Goal: Transaction & Acquisition: Subscribe to service/newsletter

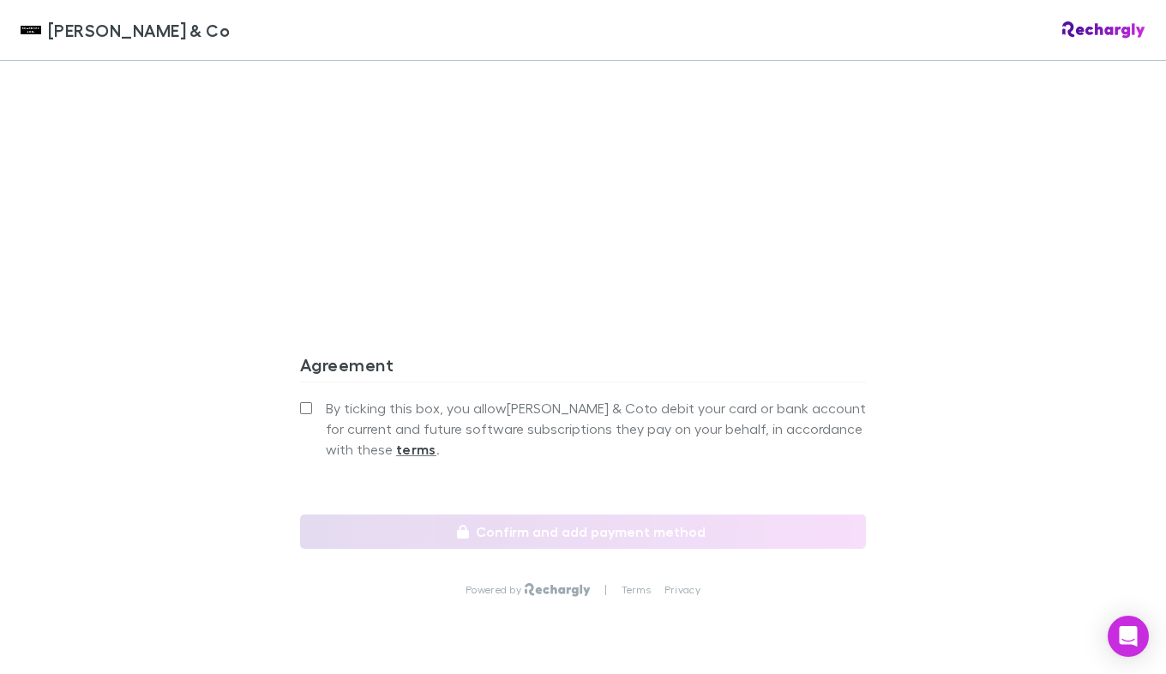
scroll to position [1577, 0]
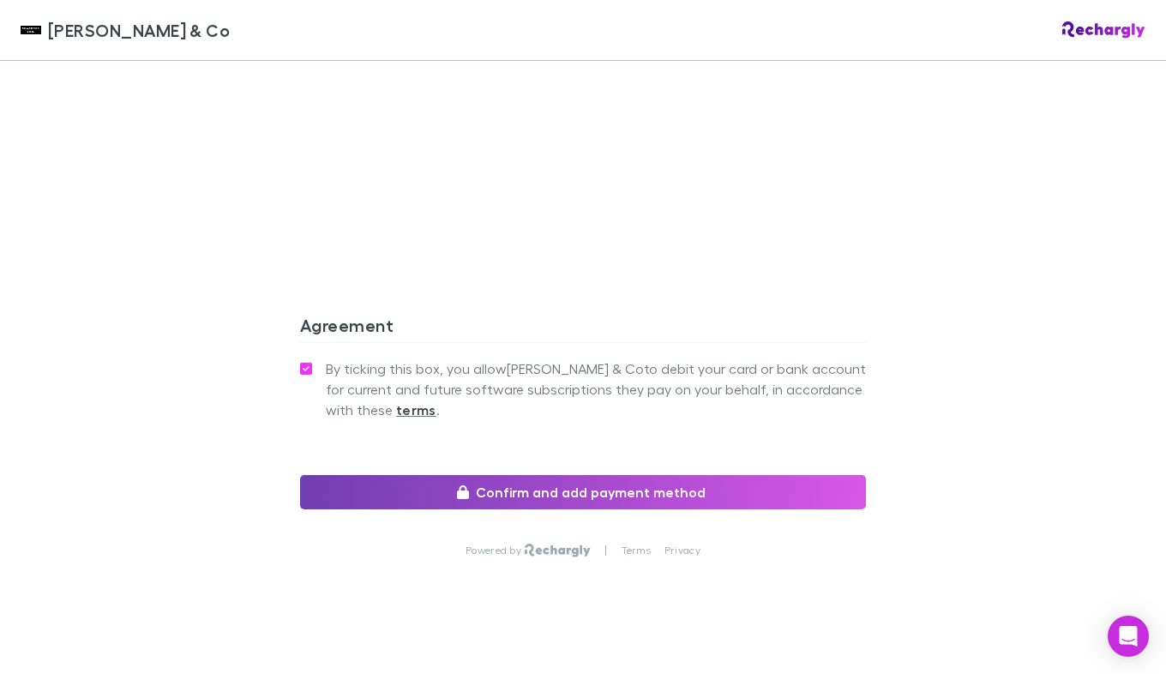
click at [529, 475] on button "Confirm and add payment method" at bounding box center [583, 492] width 566 height 34
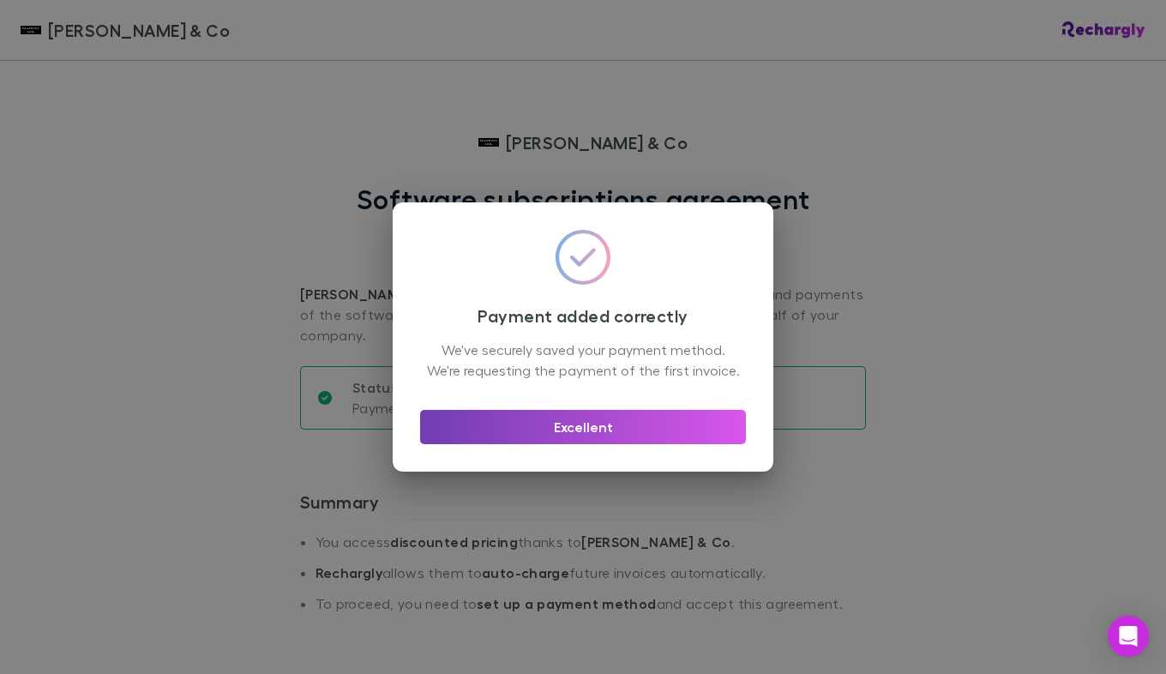
click at [591, 432] on button "Excellent" at bounding box center [583, 427] width 326 height 34
